Goal: Information Seeking & Learning: Understand process/instructions

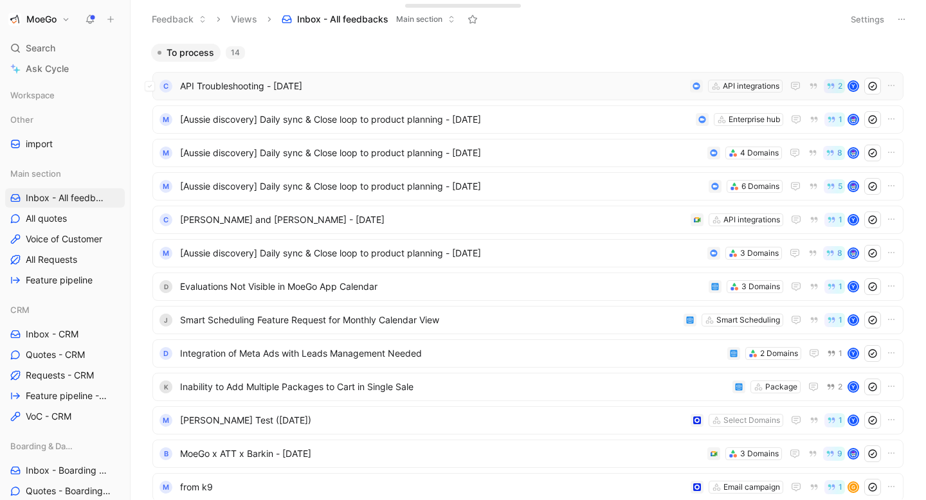
click at [425, 96] on div "C API Troubleshooting - [DATE] API integrations 2 Y" at bounding box center [527, 86] width 751 height 28
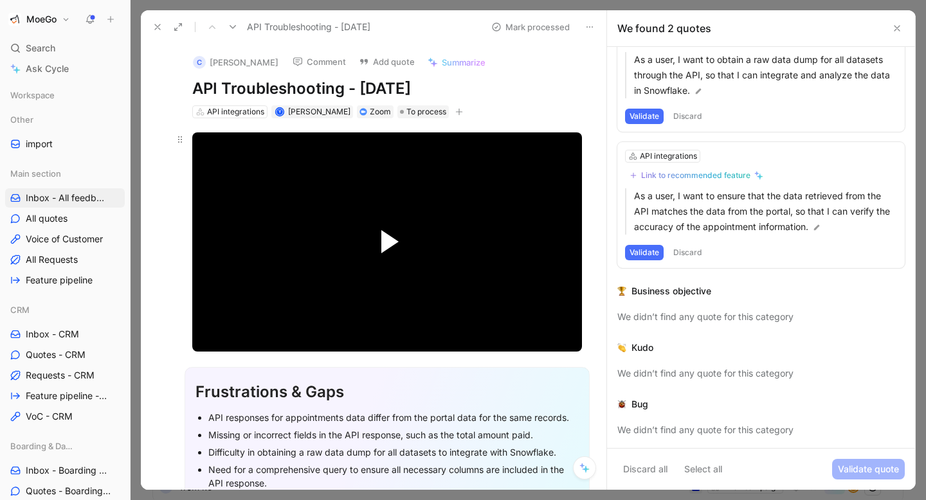
click at [388, 235] on span "Video Player" at bounding box center [389, 241] width 17 height 23
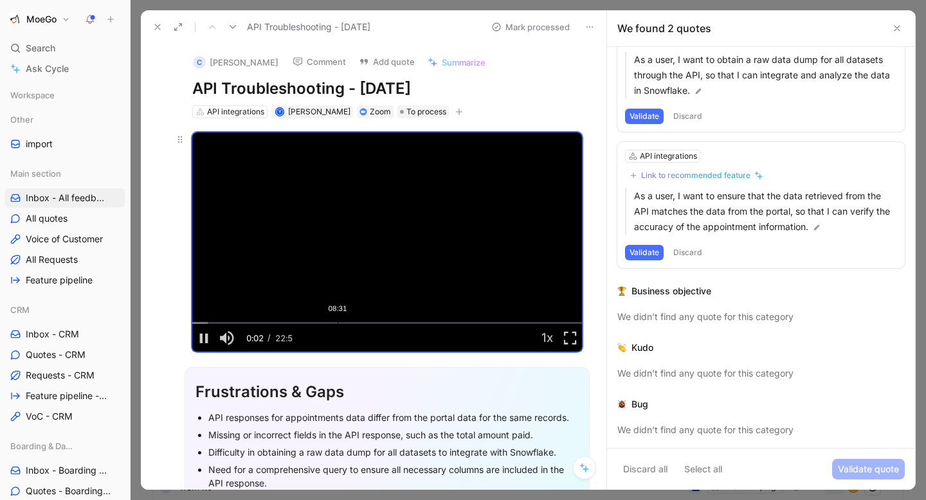
click at [338, 322] on div "Loaded : 3.98% 08:31 00:02" at bounding box center [387, 323] width 390 height 2
click at [356, 324] on div "Loaded : 38.04% 09:34 08:34" at bounding box center [387, 323] width 390 height 2
click at [372, 324] on div "Loaded : 42.90% 10:35 09:39" at bounding box center [387, 323] width 390 height 2
click at [401, 324] on div "Loaded : 46.90% 12:17 10:36" at bounding box center [387, 323] width 390 height 2
click at [370, 262] on li "Fullscreen" at bounding box center [361, 265] width 77 height 14
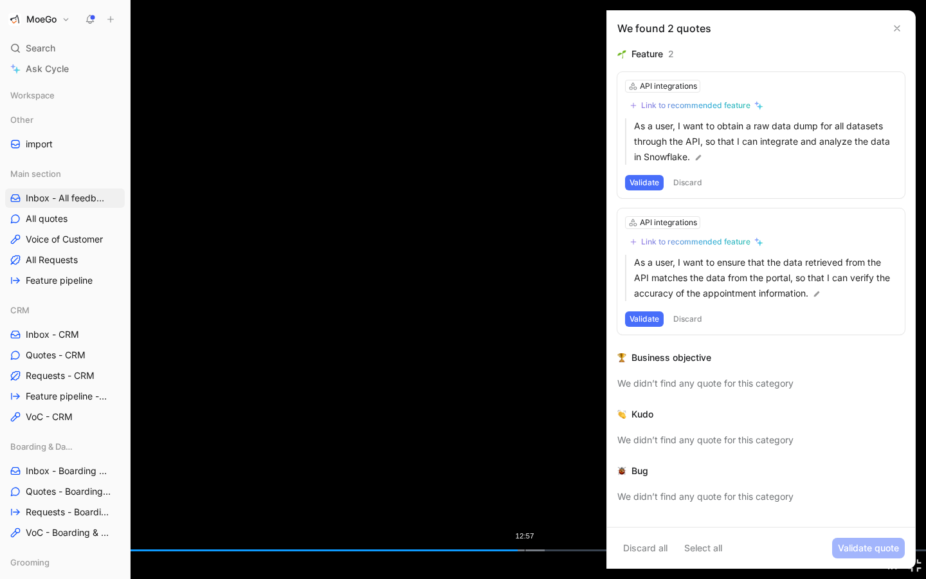
click at [524, 500] on div "Loaded : 58.80% 12:57 12:46" at bounding box center [463, 550] width 926 height 2
click at [530, 500] on div "Loaded : 59.78% 13:04 13:01" at bounding box center [463, 550] width 926 height 2
click at [552, 500] on div "Loaded : 62.00% 13:37 13:29" at bounding box center [463, 550] width 926 height 2
click at [547, 500] on div "Loaded : 63.22% 13:30 13:40" at bounding box center [463, 550] width 926 height 2
click at [539, 500] on div "13:18" at bounding box center [539, 550] width 1 height 2
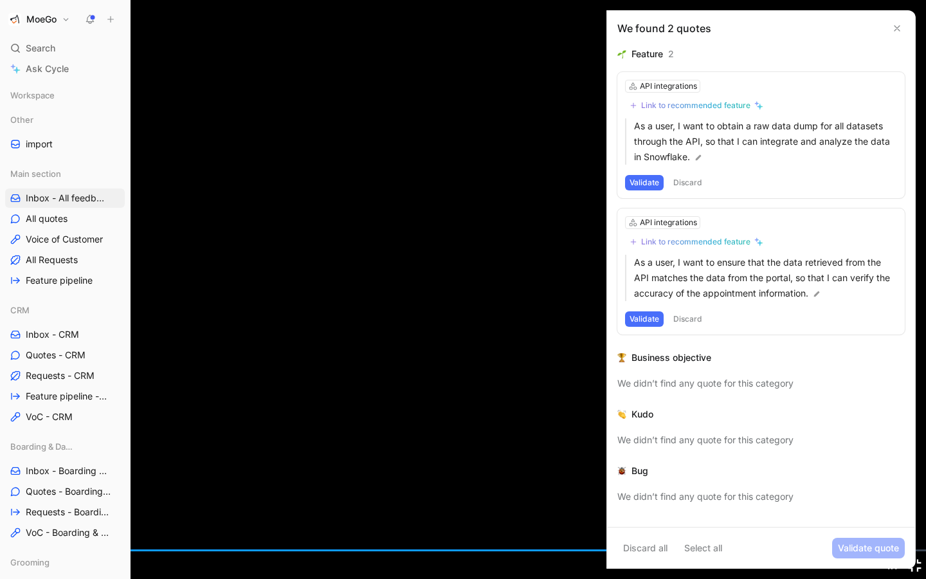
click at [914, 500] on span "Video Player" at bounding box center [914, 565] width 23 height 0
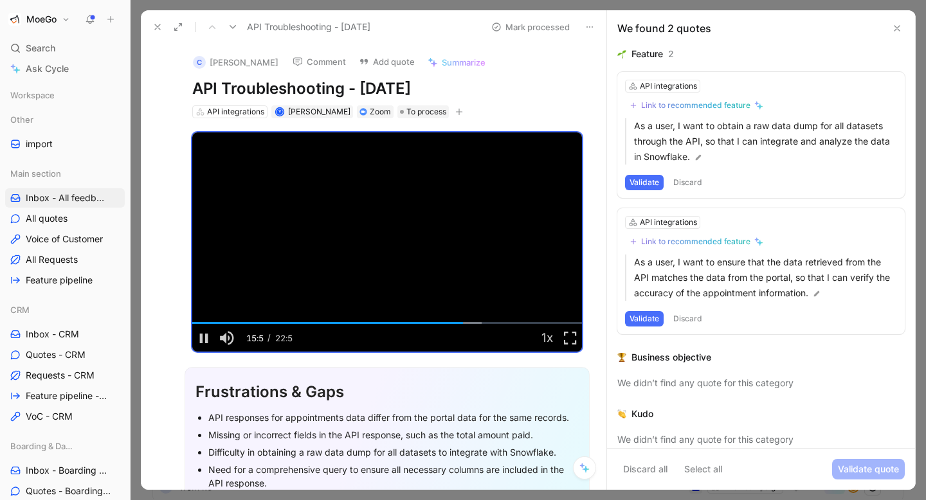
click at [153, 31] on icon at bounding box center [157, 27] width 10 height 10
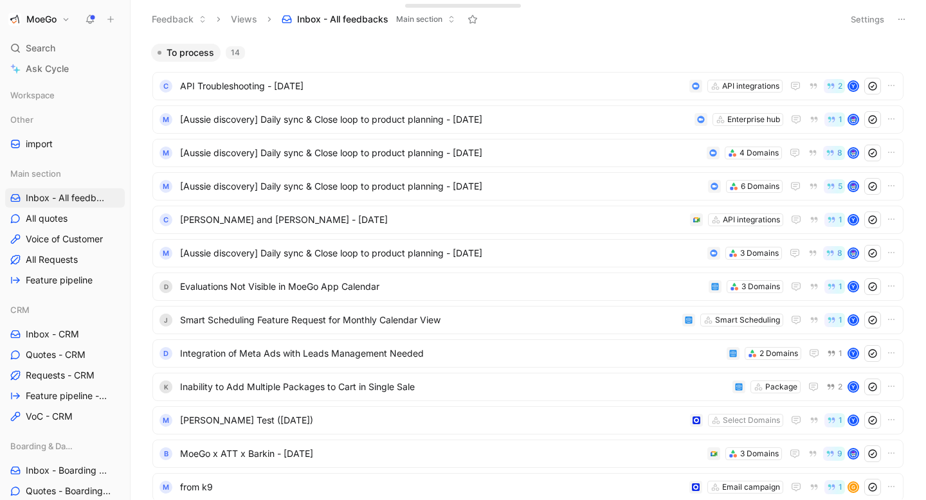
click at [48, 19] on h1 "MoeGo" at bounding box center [41, 20] width 30 height 12
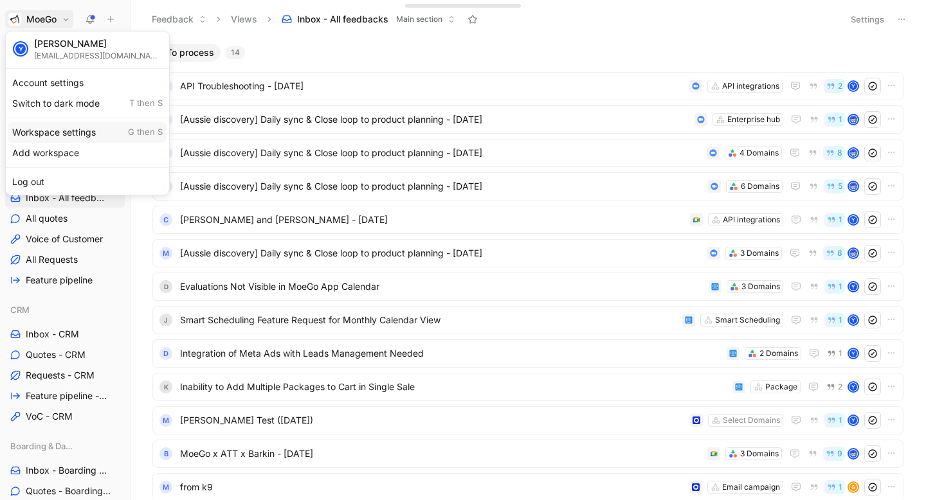
click at [57, 136] on div "Workspace settings G then S" at bounding box center [87, 132] width 158 height 21
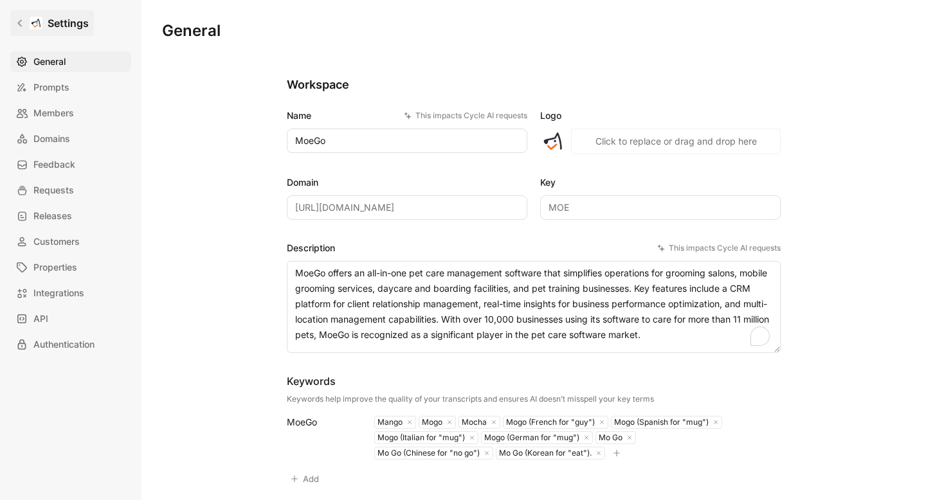
click at [23, 24] on icon at bounding box center [19, 23] width 9 height 9
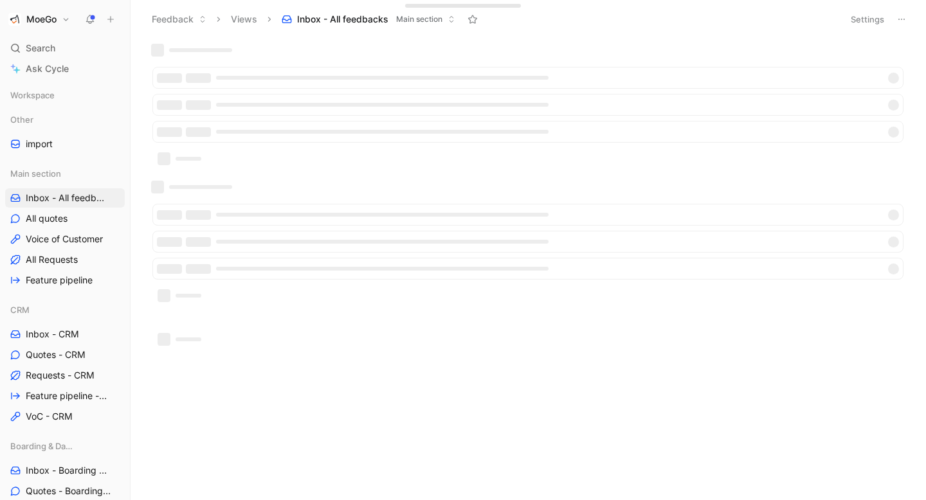
click at [41, 21] on h1 "MoeGo" at bounding box center [41, 20] width 30 height 12
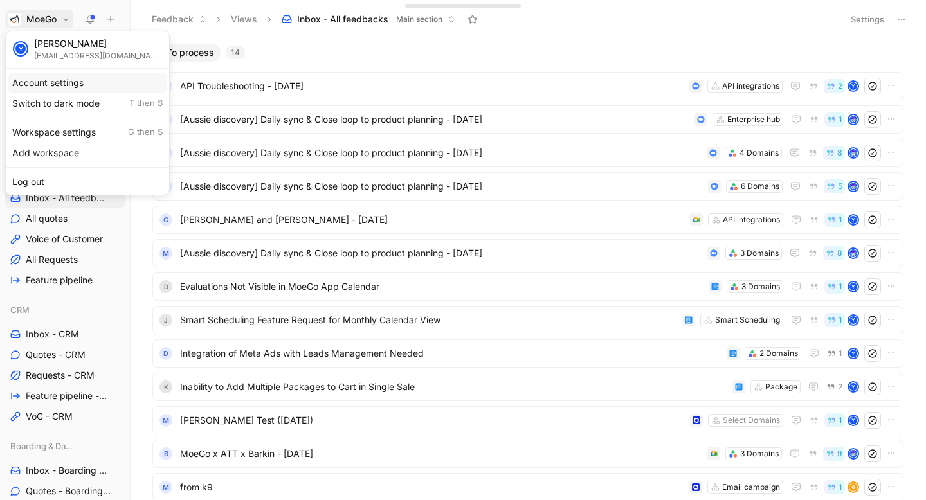
click at [62, 80] on div "Account settings" at bounding box center [87, 83] width 158 height 21
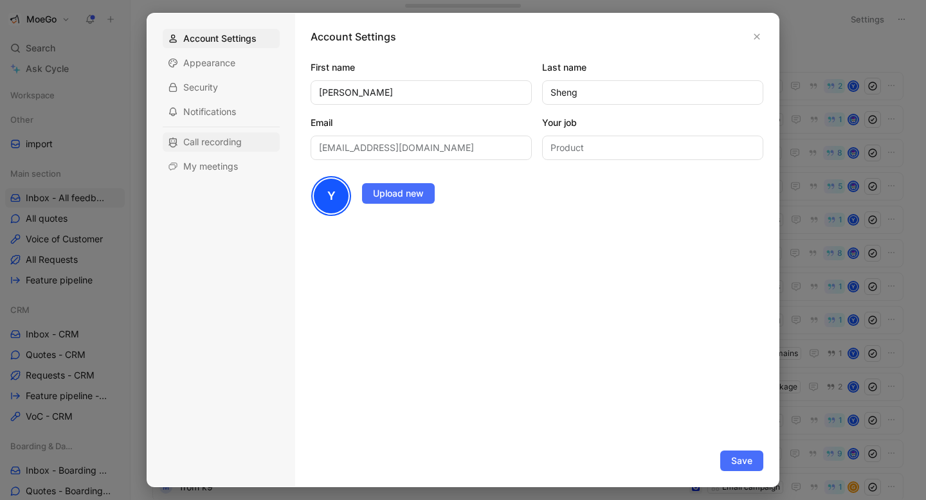
click at [239, 142] on span "Call recording" at bounding box center [212, 142] width 59 height 13
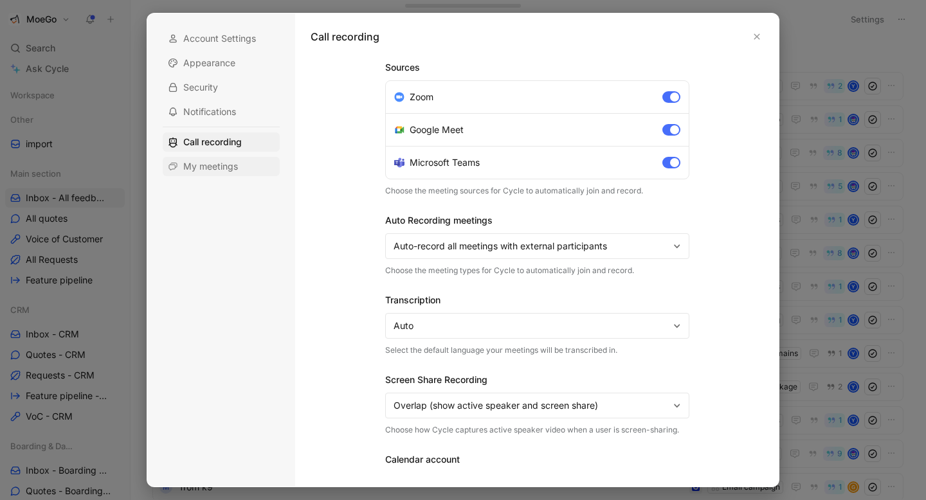
click at [221, 168] on span "My meetings" at bounding box center [210, 166] width 55 height 13
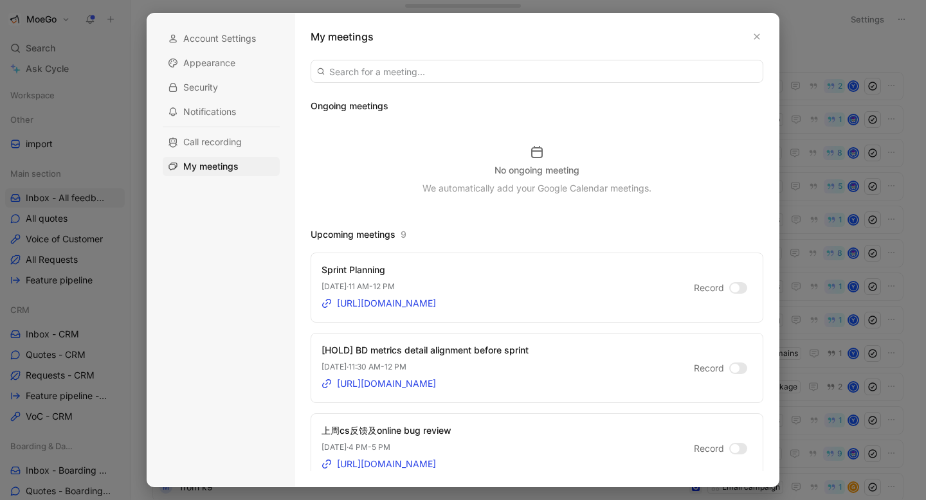
click at [220, 152] on div "Account Settings Appearance Security Notifications Call recording My meetings" at bounding box center [221, 102] width 117 height 147
click at [223, 142] on span "Call recording" at bounding box center [212, 142] width 59 height 13
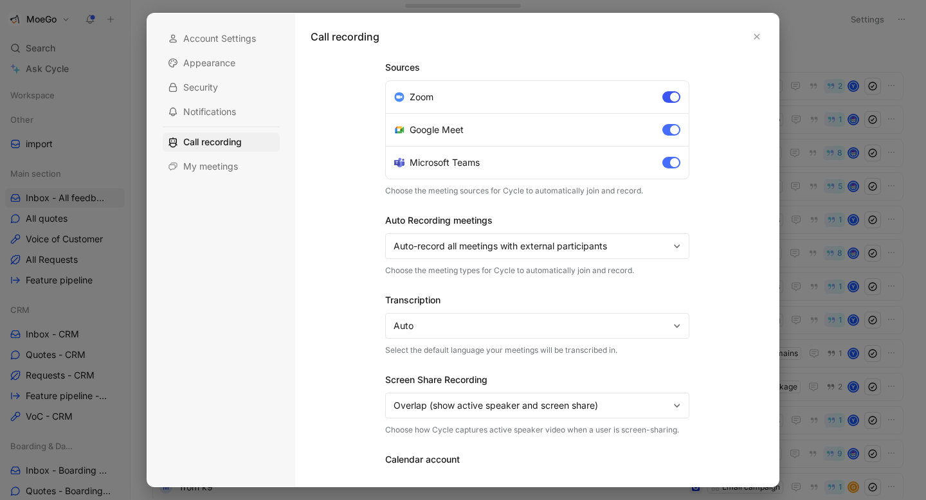
click at [672, 93] on div at bounding box center [674, 97] width 9 height 9
click at [0, 0] on input "Zoom" at bounding box center [0, 0] width 0 height 0
click at [671, 131] on div at bounding box center [674, 129] width 9 height 9
click at [0, 0] on input "Google Meet" at bounding box center [0, 0] width 0 height 0
click at [671, 160] on div at bounding box center [674, 162] width 9 height 9
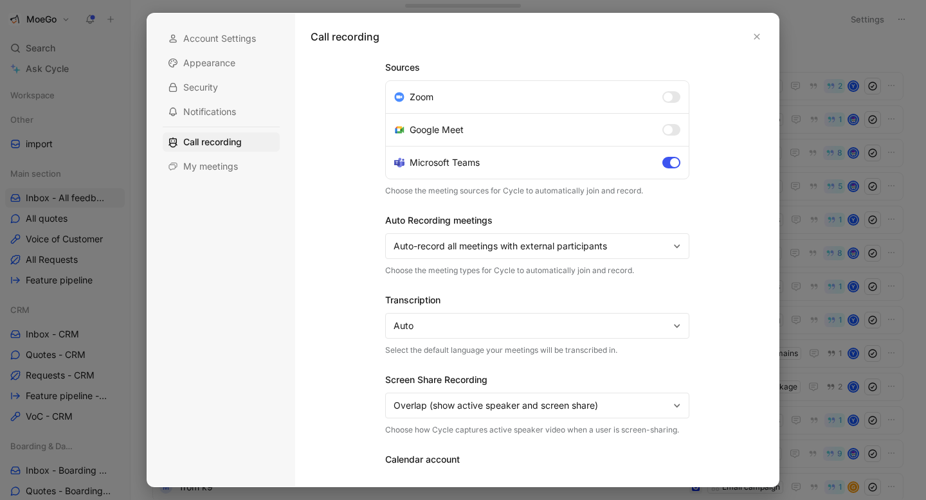
click at [0, 0] on input "Microsoft Teams" at bounding box center [0, 0] width 0 height 0
click at [758, 29] on div "Call recording" at bounding box center [537, 44] width 453 height 31
click at [757, 39] on icon "button" at bounding box center [757, 37] width 8 height 8
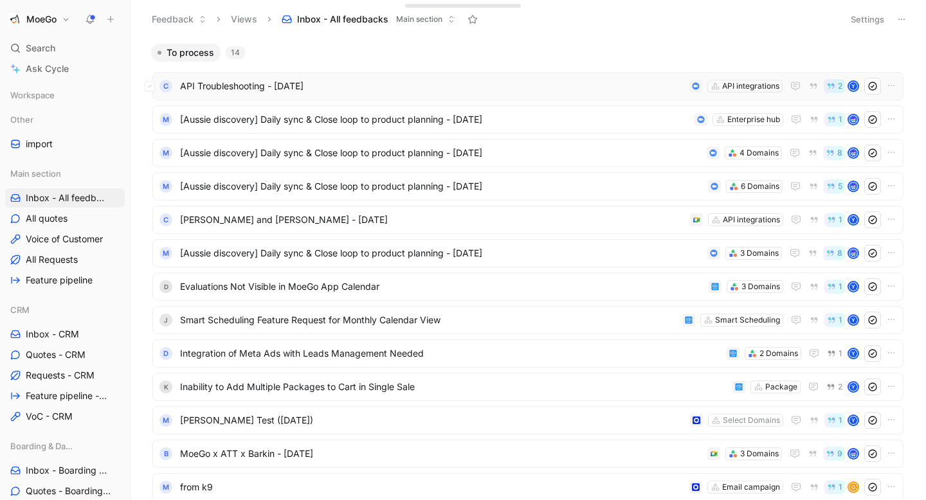
click at [292, 83] on span "API Troubleshooting - [DATE]" at bounding box center [432, 85] width 504 height 15
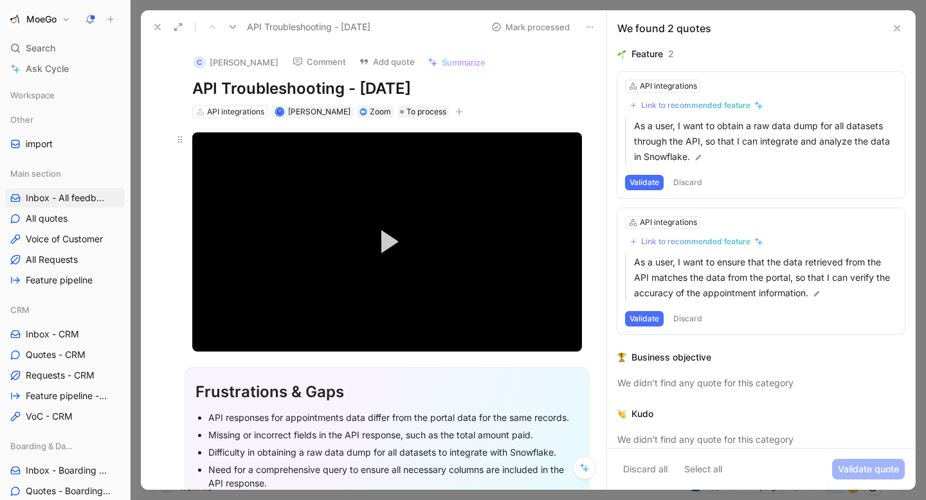
click at [399, 235] on button "Play Video" at bounding box center [387, 242] width 58 height 58
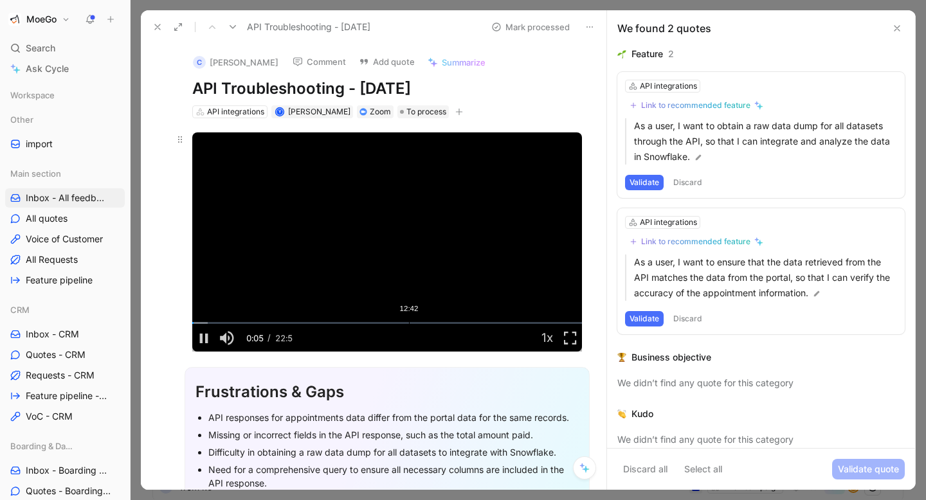
click at [409, 322] on div "12:42" at bounding box center [409, 323] width 1 height 2
click at [572, 338] on span "Video Player" at bounding box center [570, 338] width 23 height 0
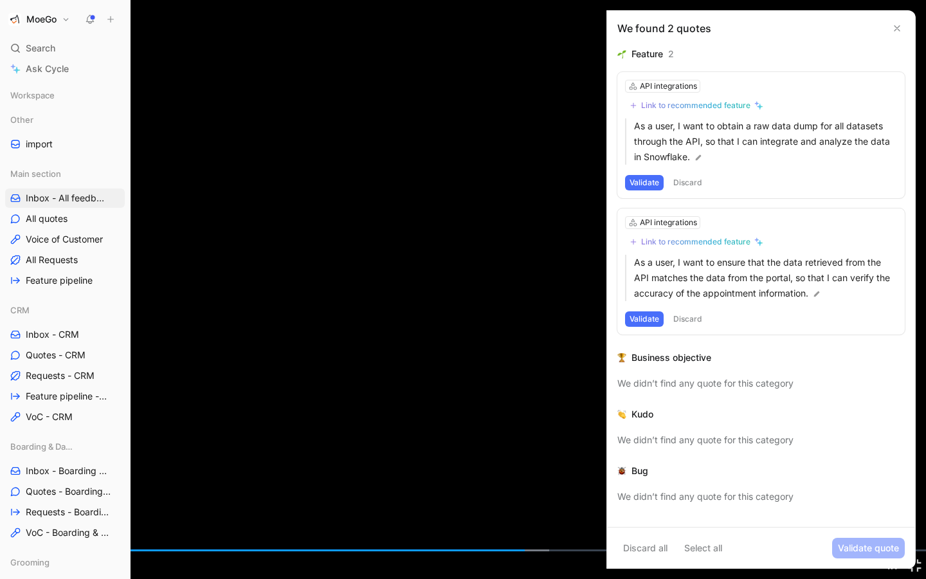
click at [412, 387] on video "Video Player" at bounding box center [463, 289] width 926 height 579
click at [473, 293] on span "Video Player" at bounding box center [465, 289] width 17 height 23
click at [8, 500] on span "Video Player" at bounding box center [11, 565] width 23 height 0
click at [472, 300] on span "Video Player" at bounding box center [465, 289] width 17 height 23
click at [10, 500] on span "Video Player" at bounding box center [11, 565] width 23 height 0
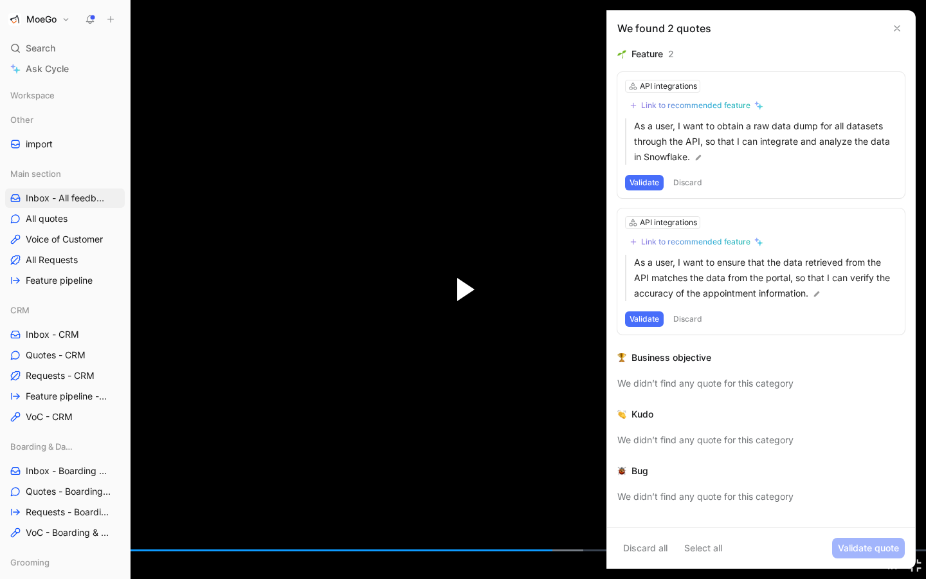
click at [463, 286] on span "Video Player" at bounding box center [465, 289] width 17 height 23
click at [553, 500] on div "Loaded : 62.99% 13:39 13:41" at bounding box center [463, 550] width 926 height 2
click at [547, 500] on div "Loaded : 62.99% 13:30 13:40" at bounding box center [463, 550] width 926 height 2
click at [11, 500] on span "Video Player" at bounding box center [11, 565] width 23 height 0
click at [915, 500] on span "Video Player" at bounding box center [914, 565] width 23 height 0
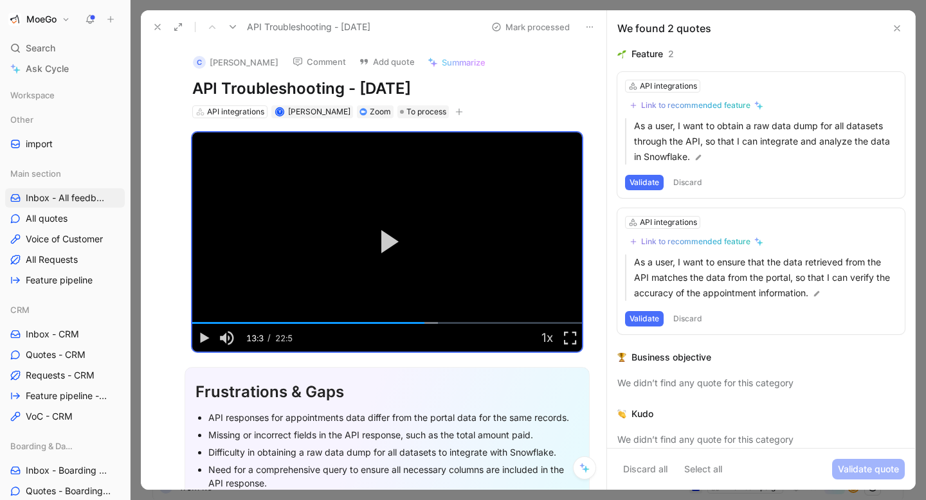
click at [899, 30] on use at bounding box center [897, 28] width 5 height 5
